Goal: Navigation & Orientation: Find specific page/section

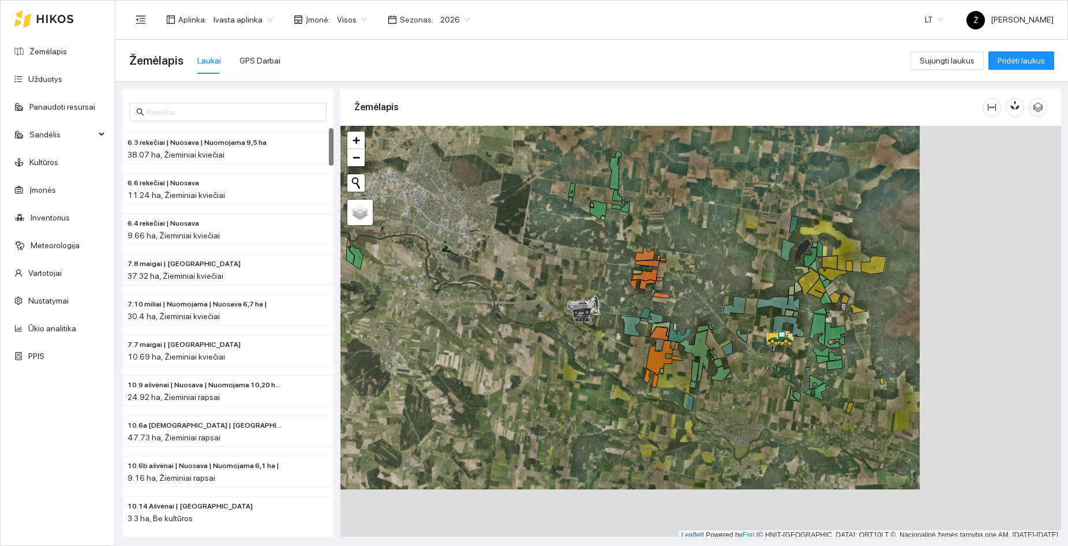
drag, startPoint x: 853, startPoint y: 310, endPoint x: 730, endPoint y: 266, distance: 130.0
click at [730, 266] on div at bounding box center [701, 333] width 721 height 414
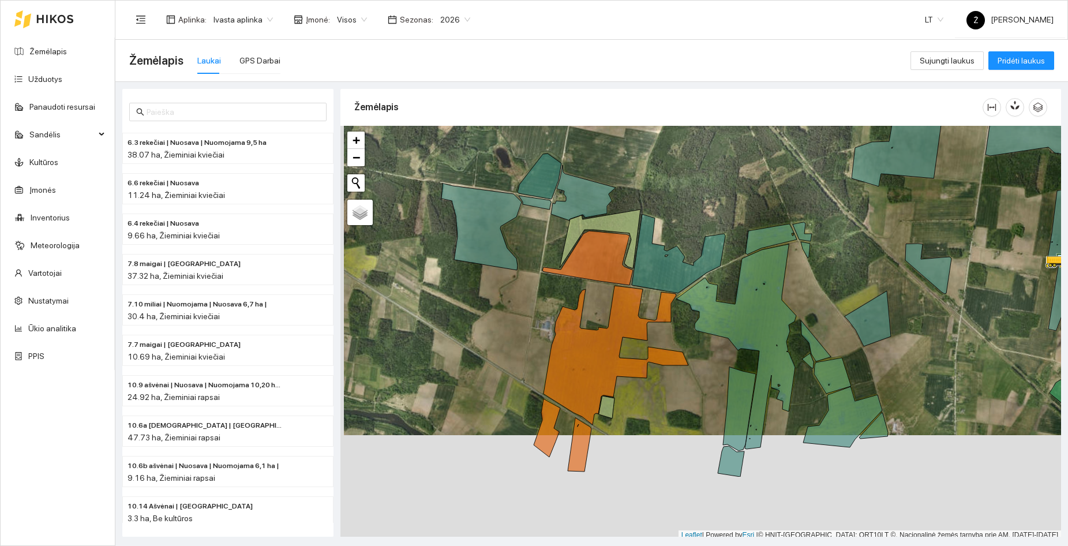
drag, startPoint x: 808, startPoint y: 377, endPoint x: 814, endPoint y: 247, distance: 130.0
click at [814, 247] on div at bounding box center [701, 333] width 721 height 414
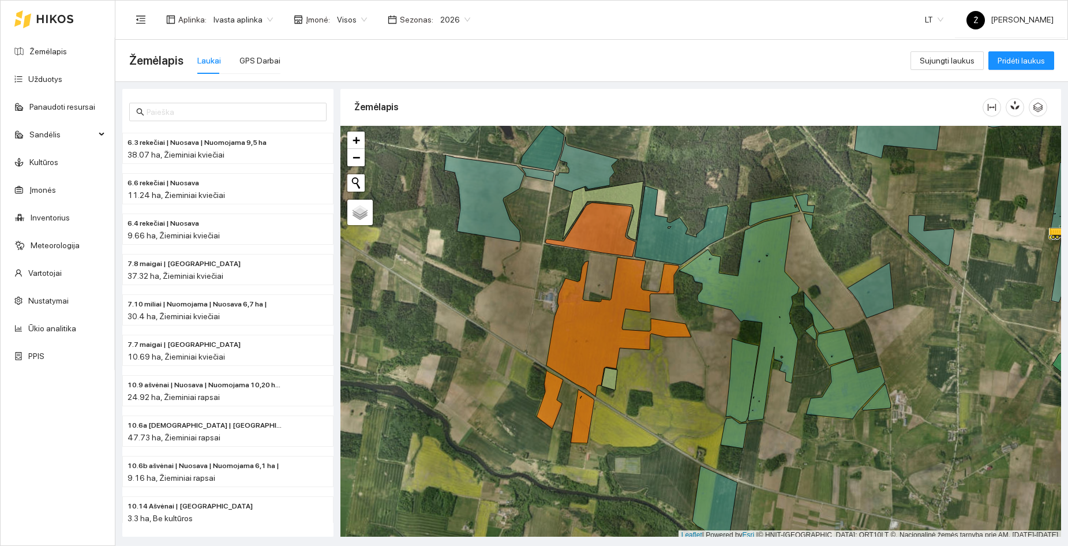
click at [343, 28] on div "Visos" at bounding box center [352, 19] width 44 height 18
click at [263, 24] on span "Ivasta aplinka" at bounding box center [243, 19] width 59 height 17
click at [250, 41] on div "BP visos įmonės" at bounding box center [242, 42] width 61 height 13
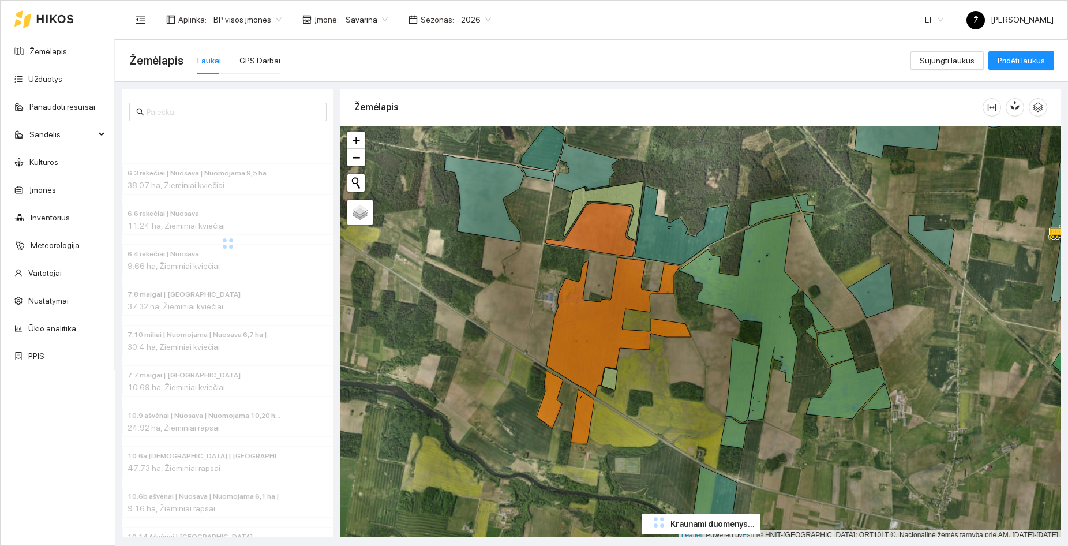
click at [352, 20] on span "Savarina" at bounding box center [367, 19] width 42 height 17
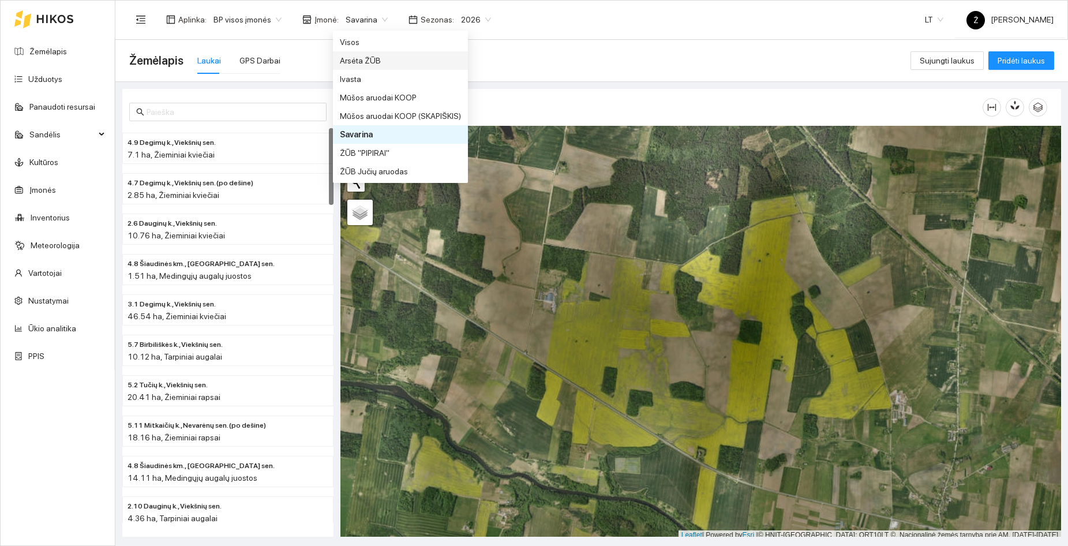
click at [708, 57] on div "Žemėlapis Laukai GPS Darbai" at bounding box center [520, 60] width 782 height 37
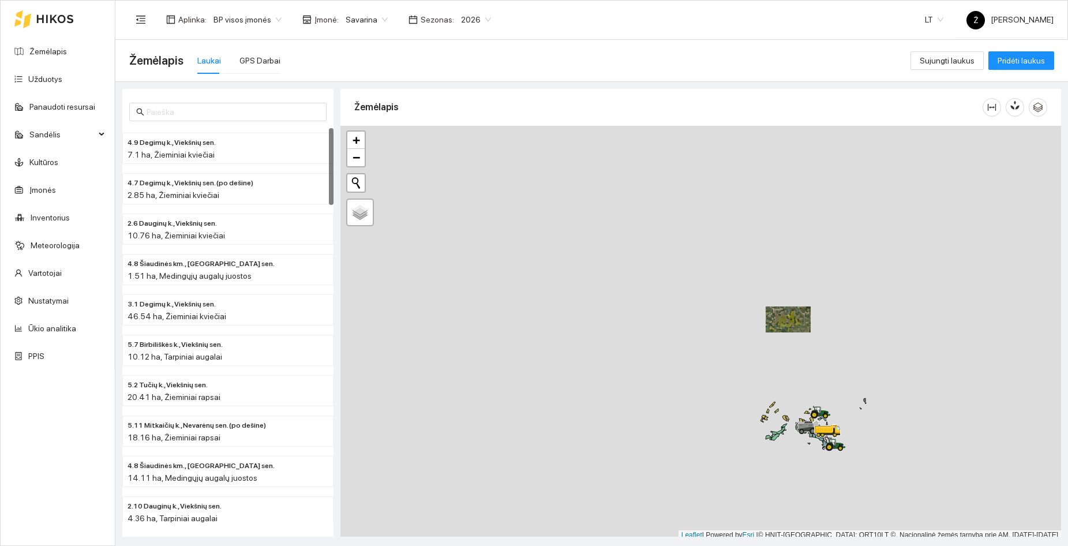
click at [719, 196] on div at bounding box center [701, 333] width 721 height 414
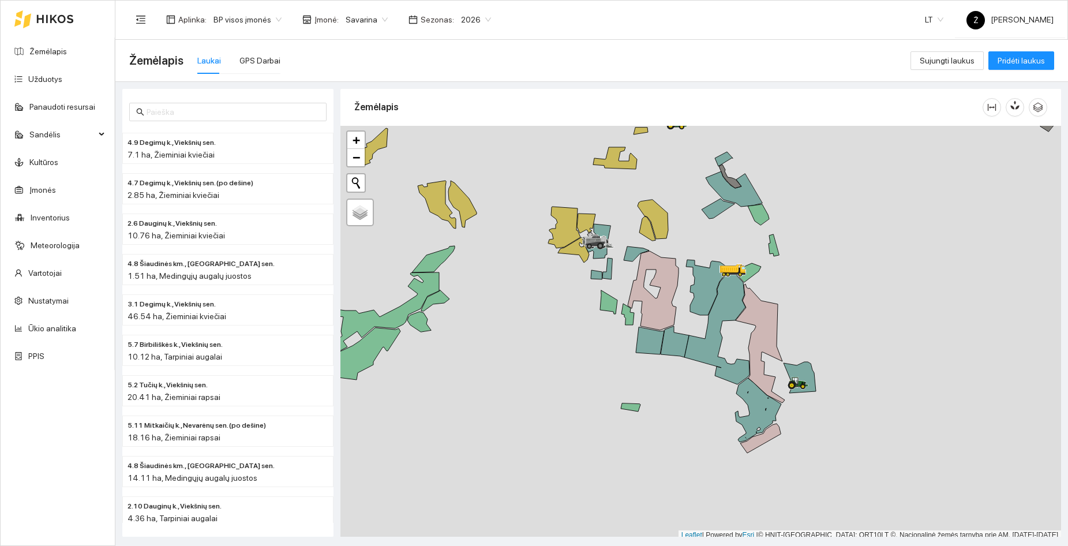
click at [692, 240] on div at bounding box center [701, 333] width 721 height 414
